Goal: Information Seeking & Learning: Find specific page/section

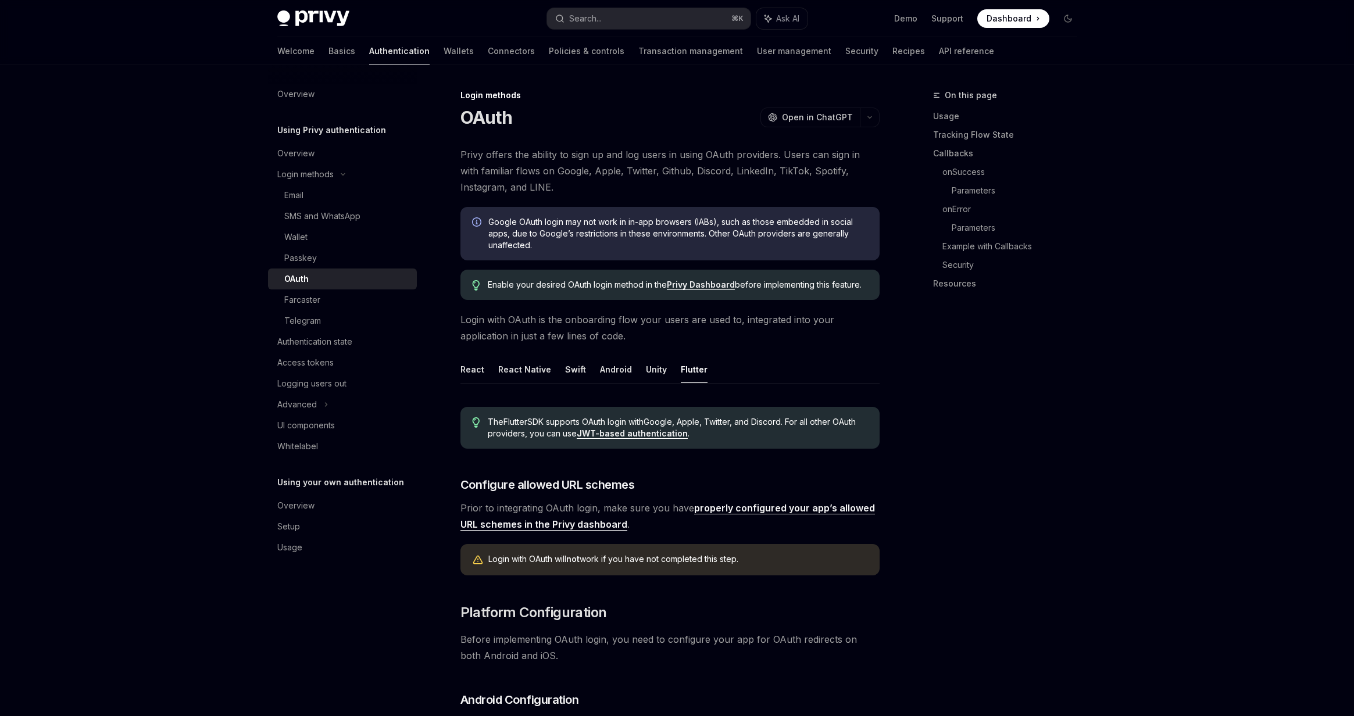
scroll to position [279, 0]
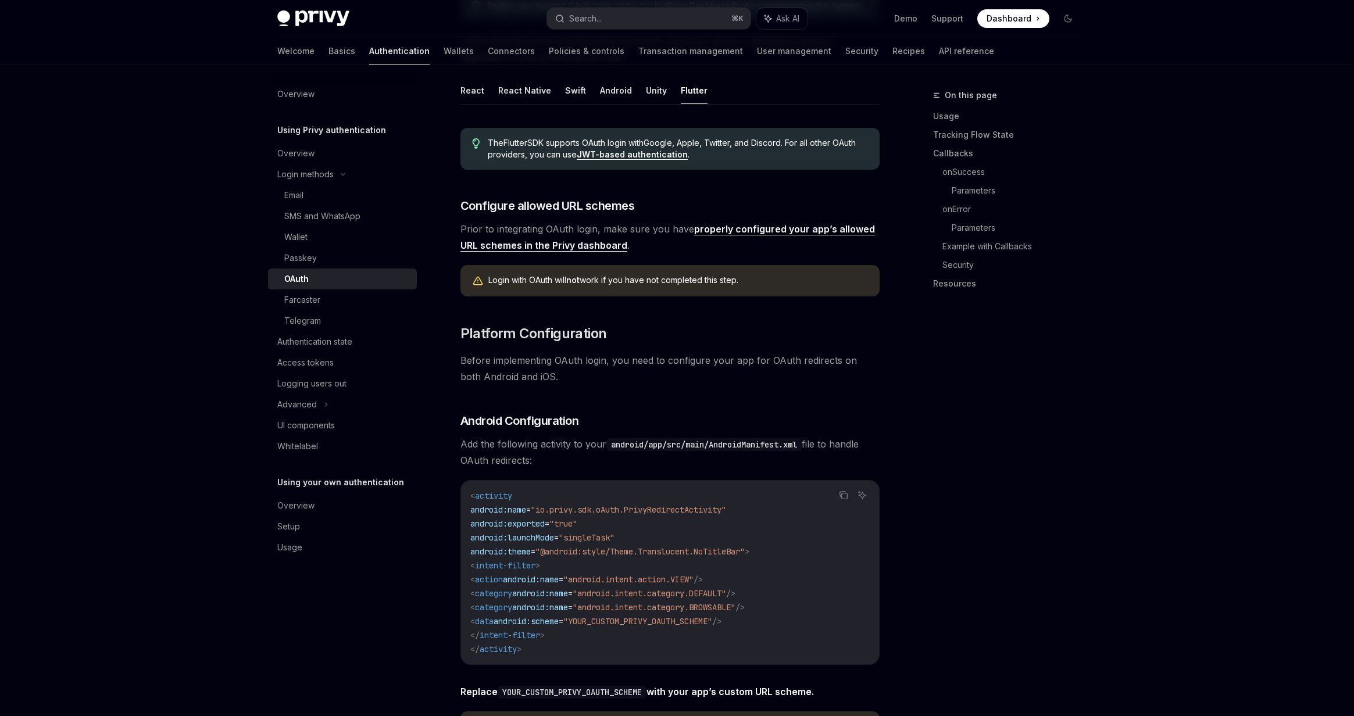
click at [321, 17] on img at bounding box center [313, 18] width 72 height 16
type textarea "*"
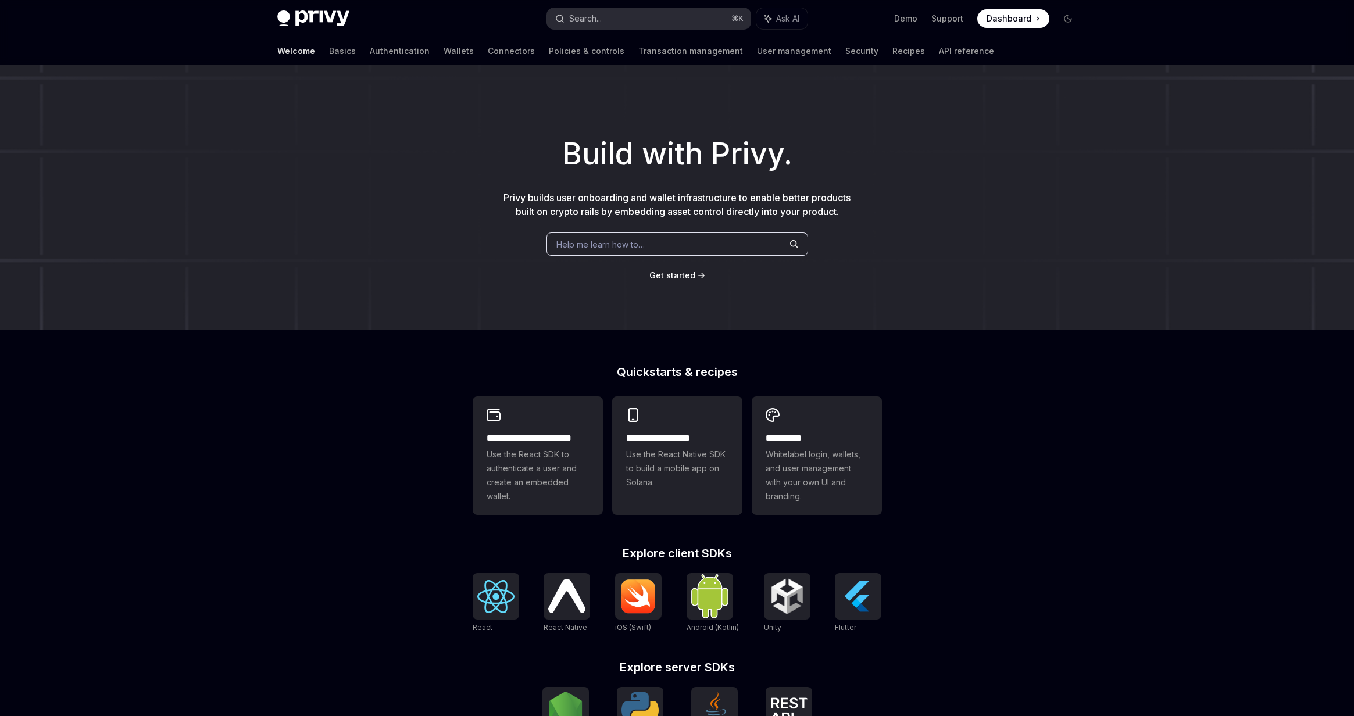
click at [659, 18] on button "Search... ⌘ K" at bounding box center [648, 18] width 203 height 21
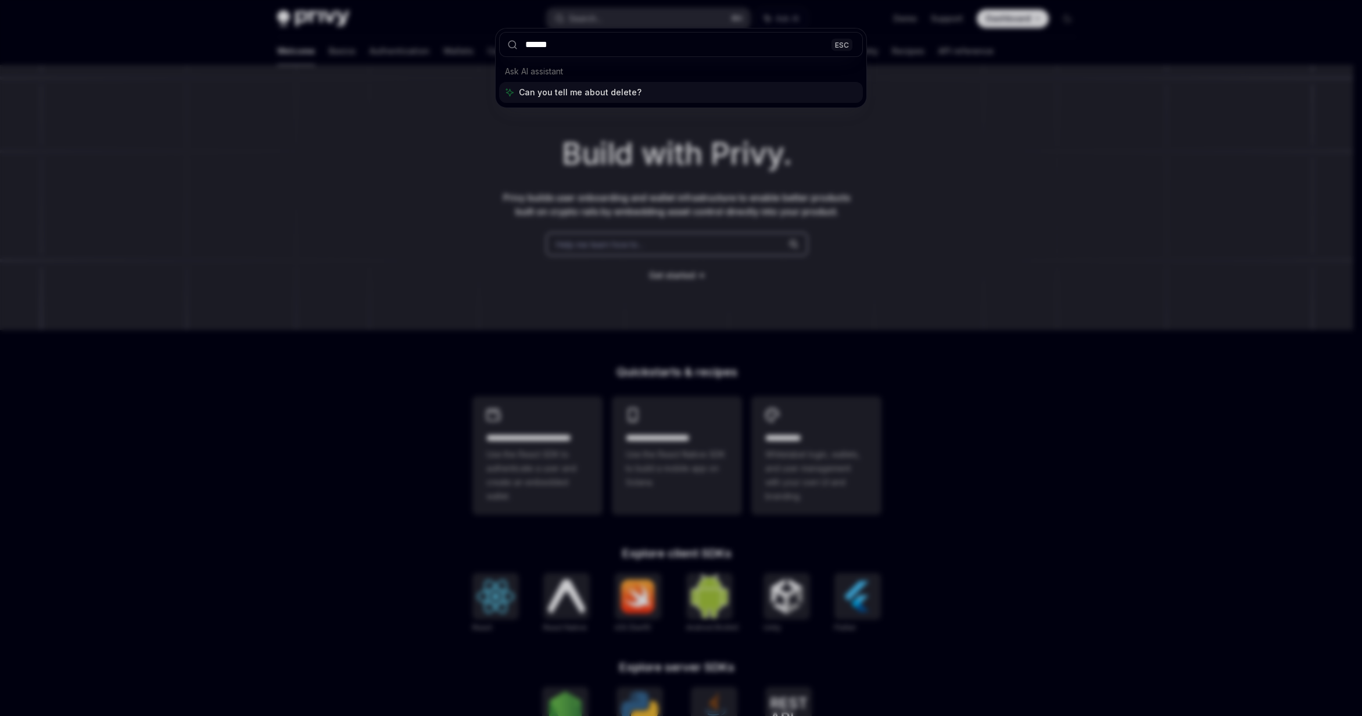
type input "******"
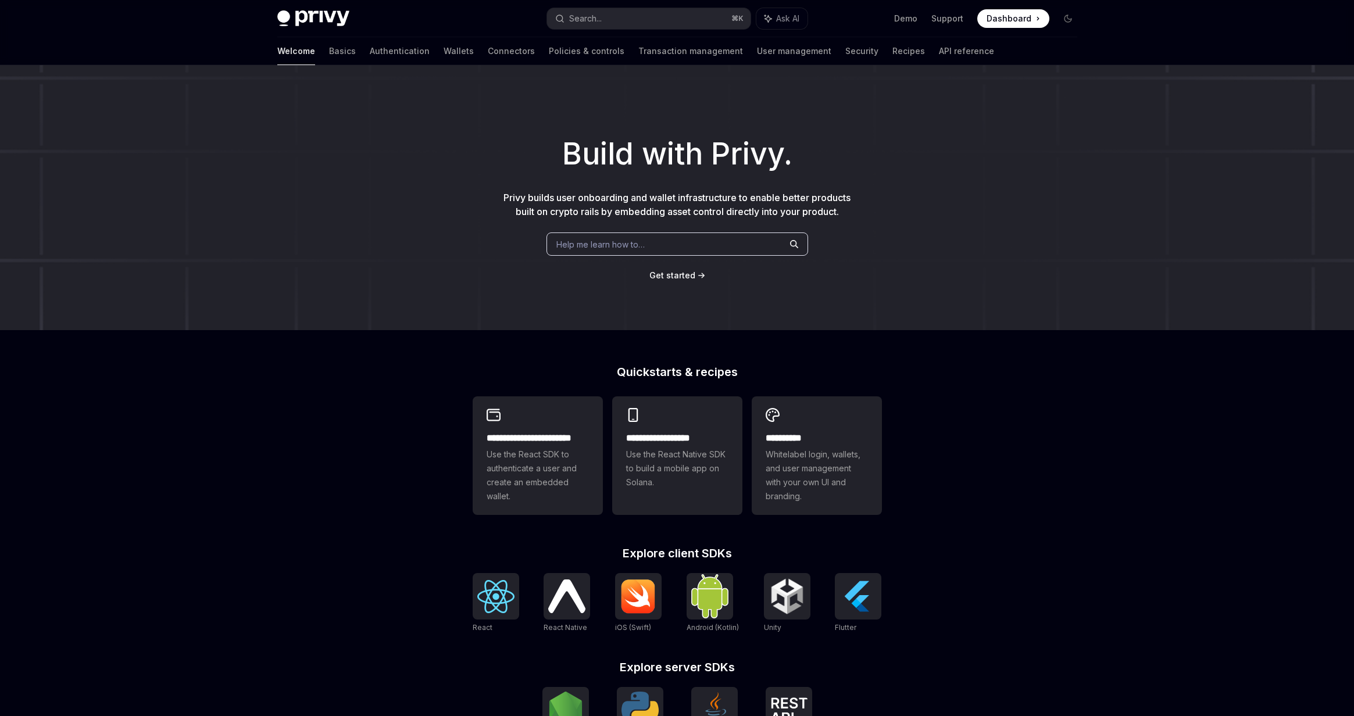
type textarea "*"
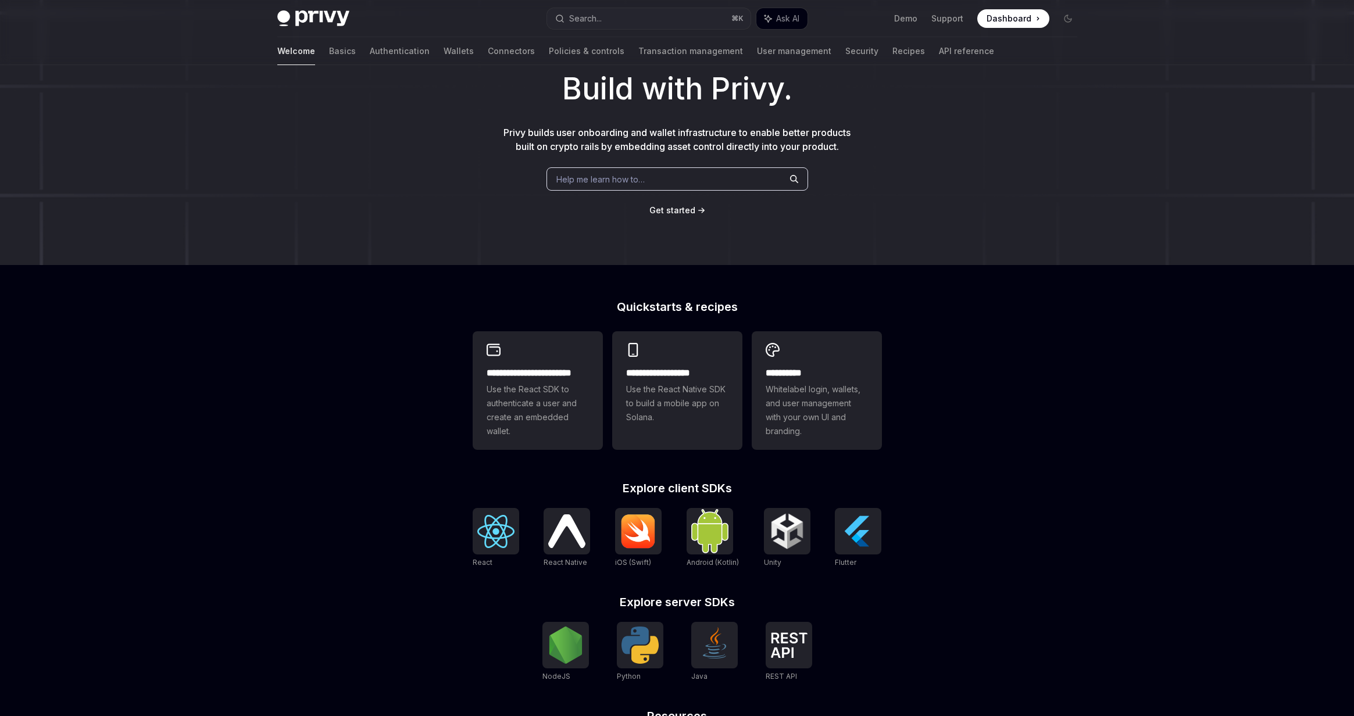
scroll to position [485, 0]
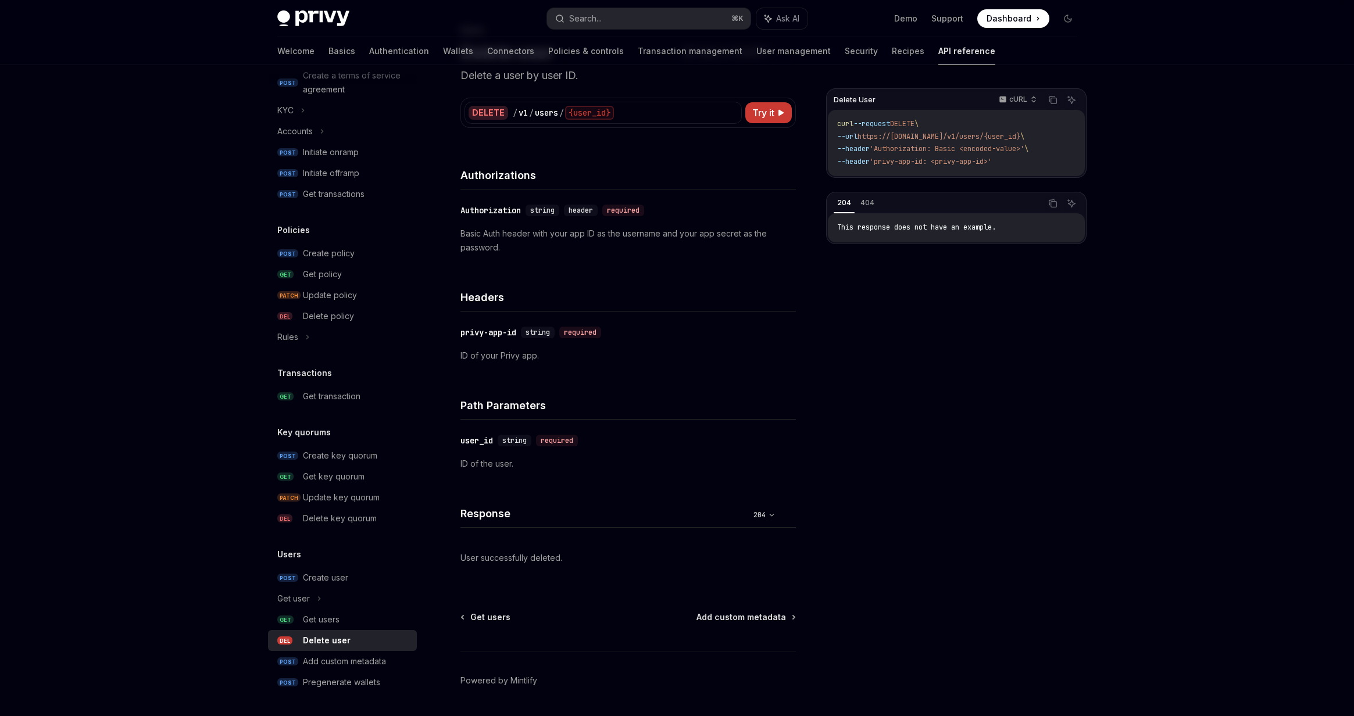
click at [1113, 409] on div "Privy Docs home page Search... ⌘ K Ask AI Demo Support Dashboard Dashboard Sear…" at bounding box center [677, 343] width 1354 height 817
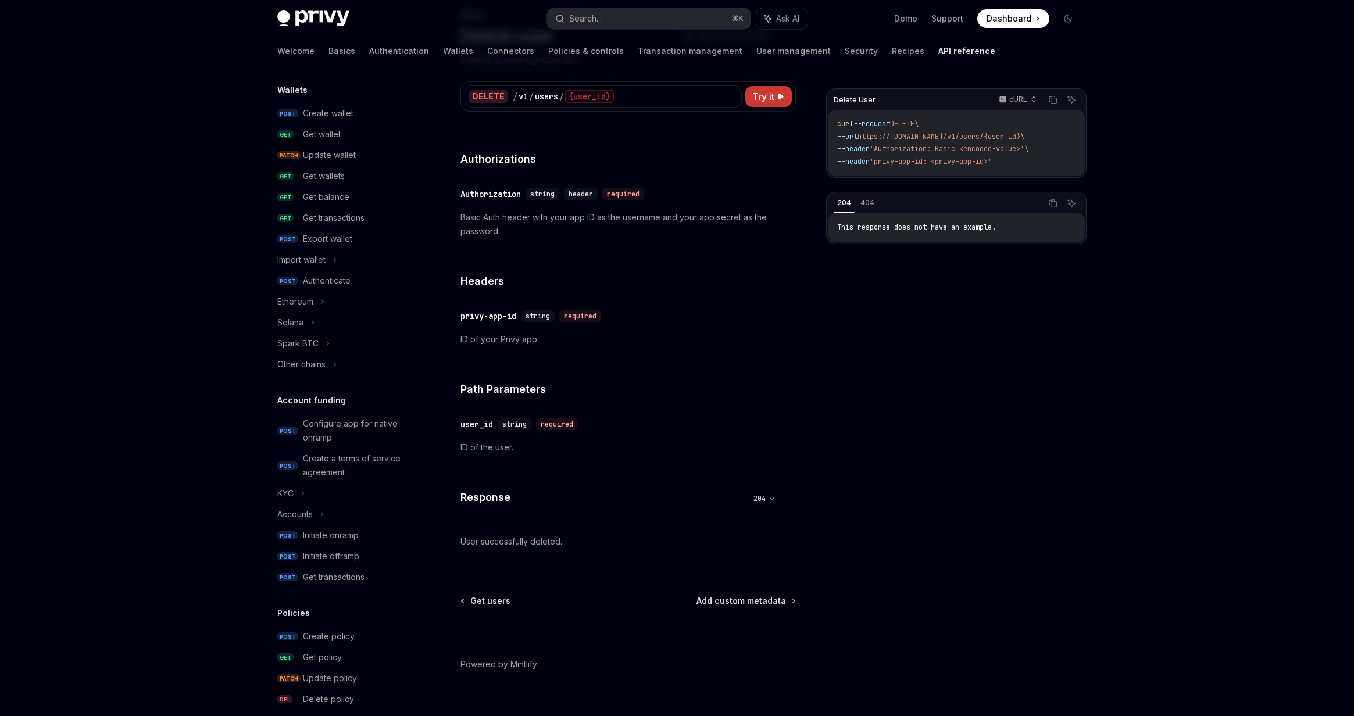
scroll to position [0, 0]
